Goal: Information Seeking & Learning: Learn about a topic

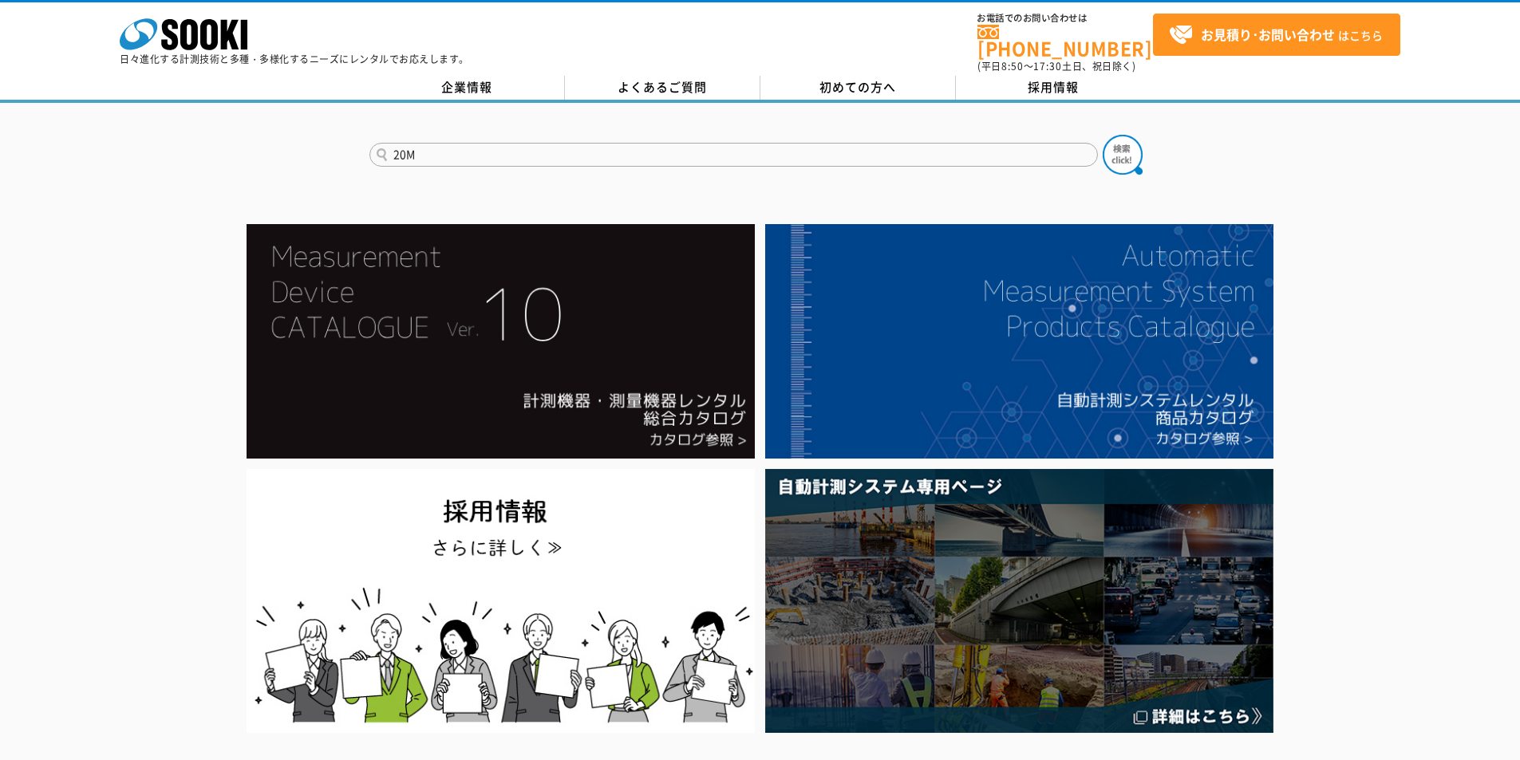
type input "20M"
click at [1103, 135] on button at bounding box center [1123, 155] width 40 height 40
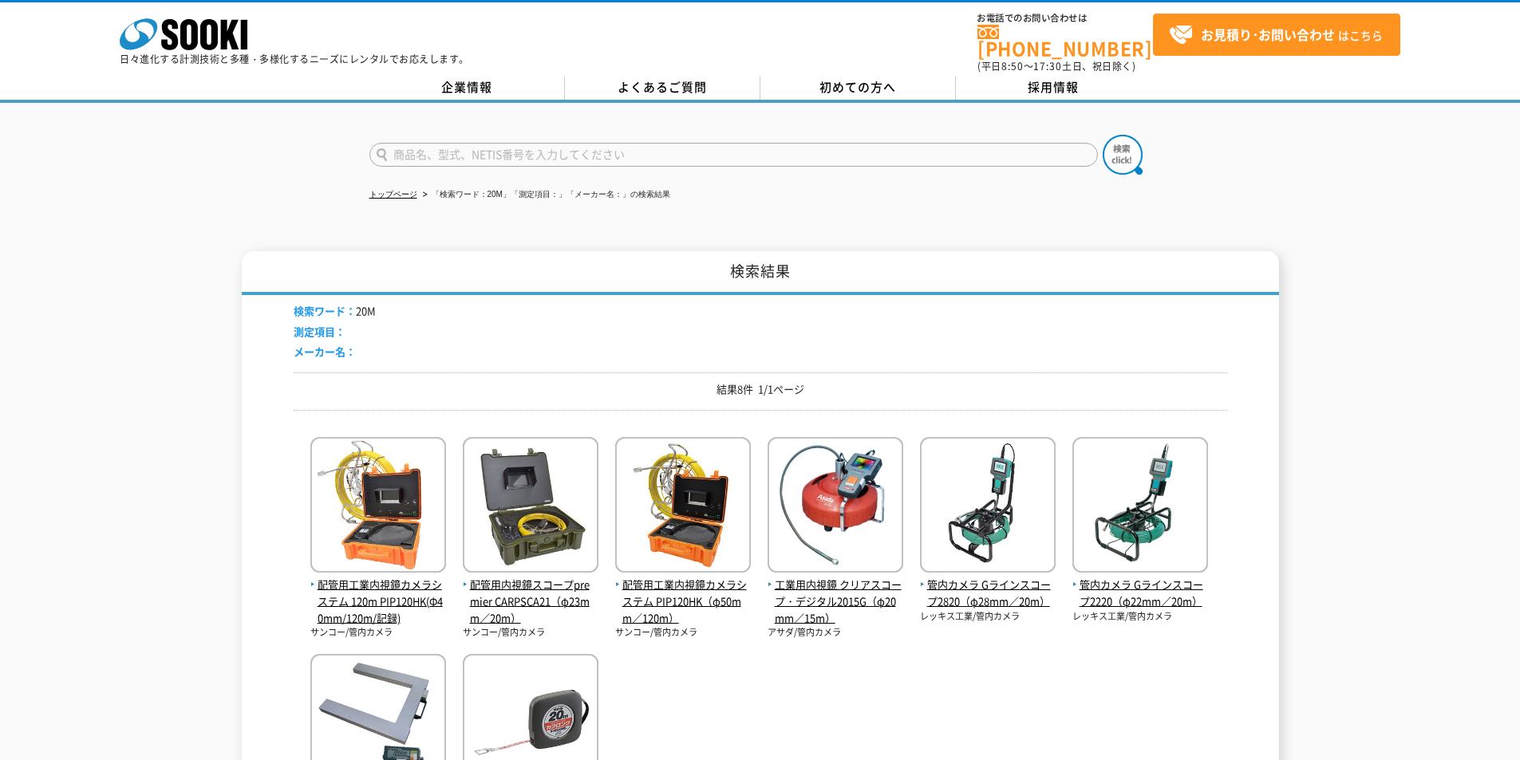
click at [433, 152] on input "text" at bounding box center [733, 155] width 728 height 24
click at [444, 143] on input "text" at bounding box center [733, 155] width 728 height 24
click at [475, 169] on div "KD-200M ミニ" at bounding box center [521, 178] width 302 height 20
type input "KD-200M ミニ"
click at [1119, 148] on img at bounding box center [1123, 155] width 40 height 40
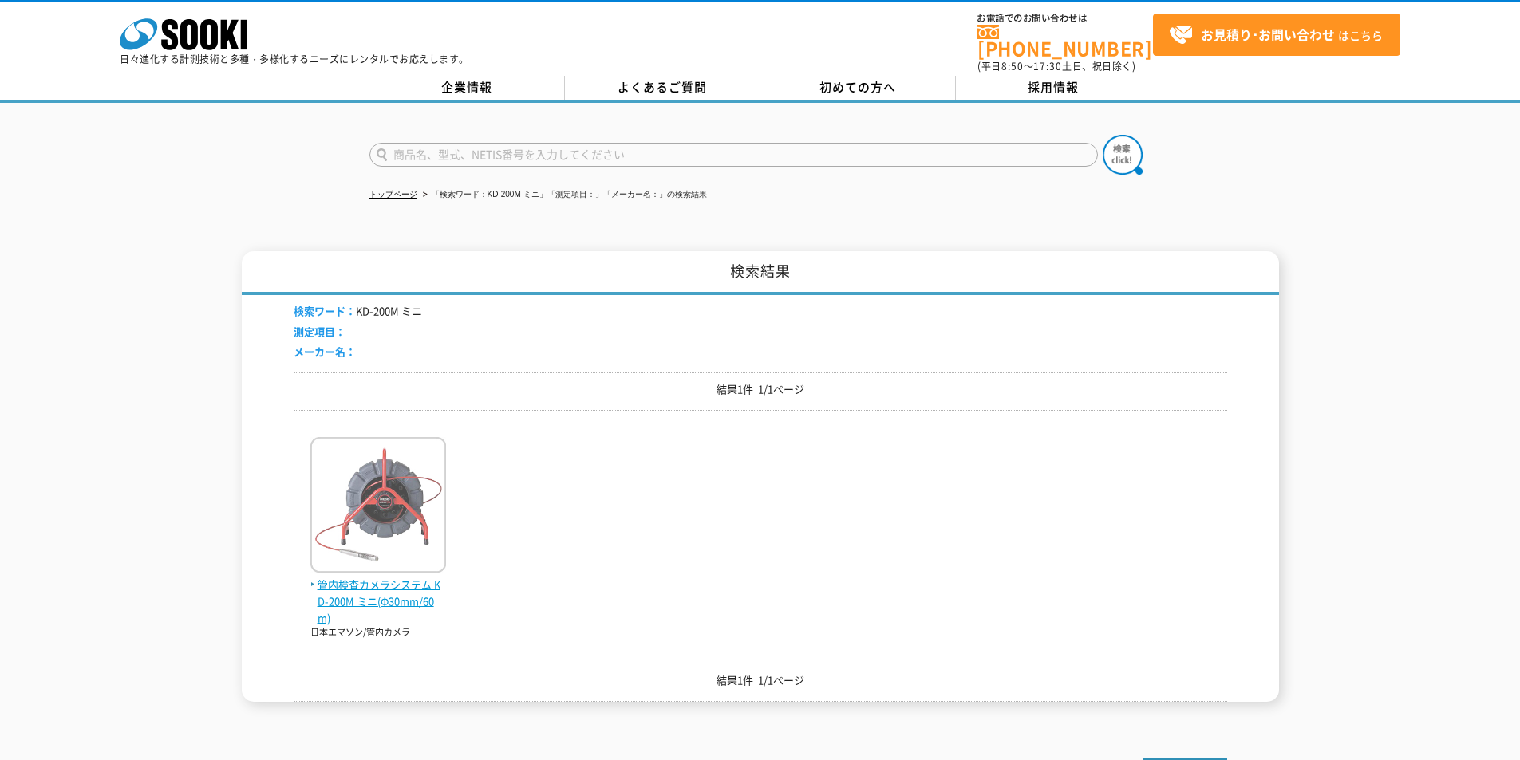
click at [416, 517] on img at bounding box center [378, 507] width 136 height 140
